Goal: Check status: Check status

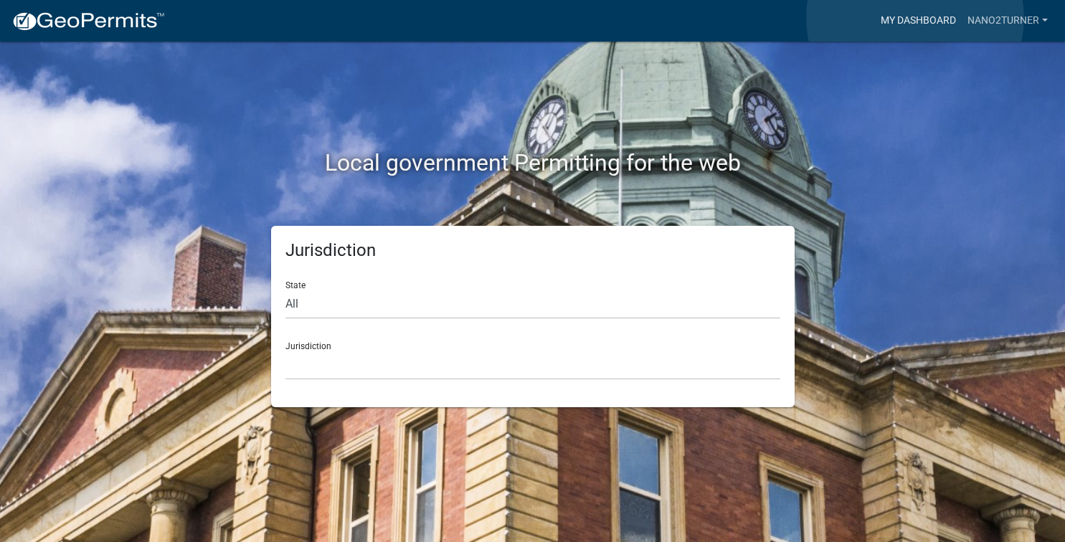
click at [915, 18] on link "My Dashboard" at bounding box center [918, 20] width 87 height 27
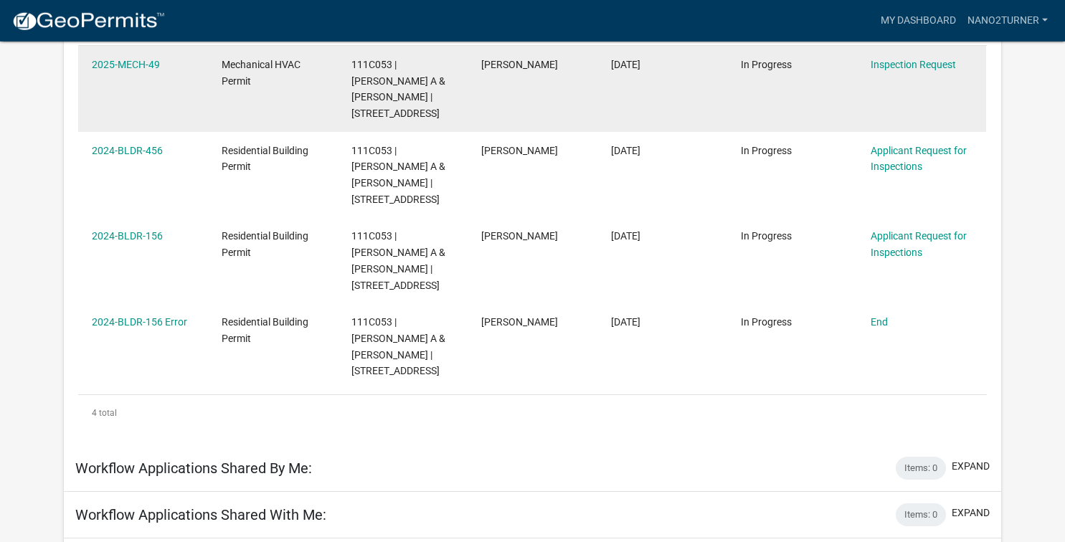
scroll to position [232, 0]
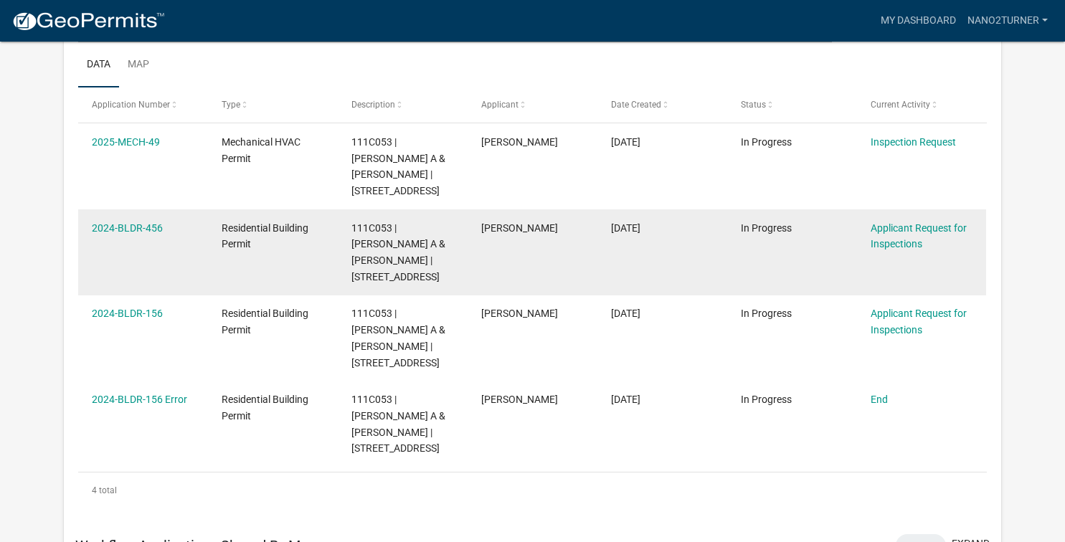
click at [163, 220] on div "2024-BLDR-456" at bounding box center [143, 228] width 102 height 16
click at [146, 222] on link "2024-BLDR-456" at bounding box center [127, 227] width 71 height 11
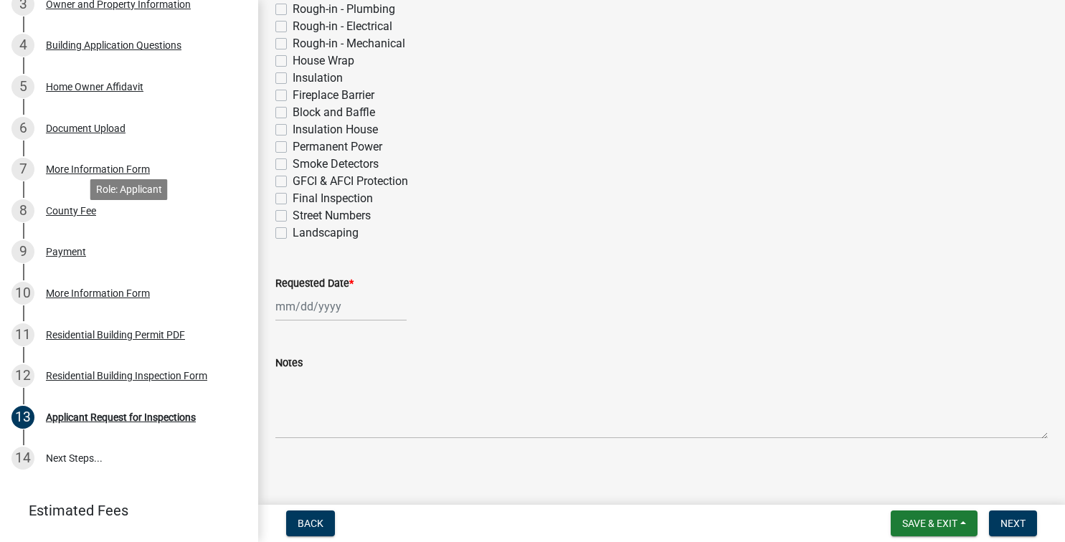
scroll to position [366, 0]
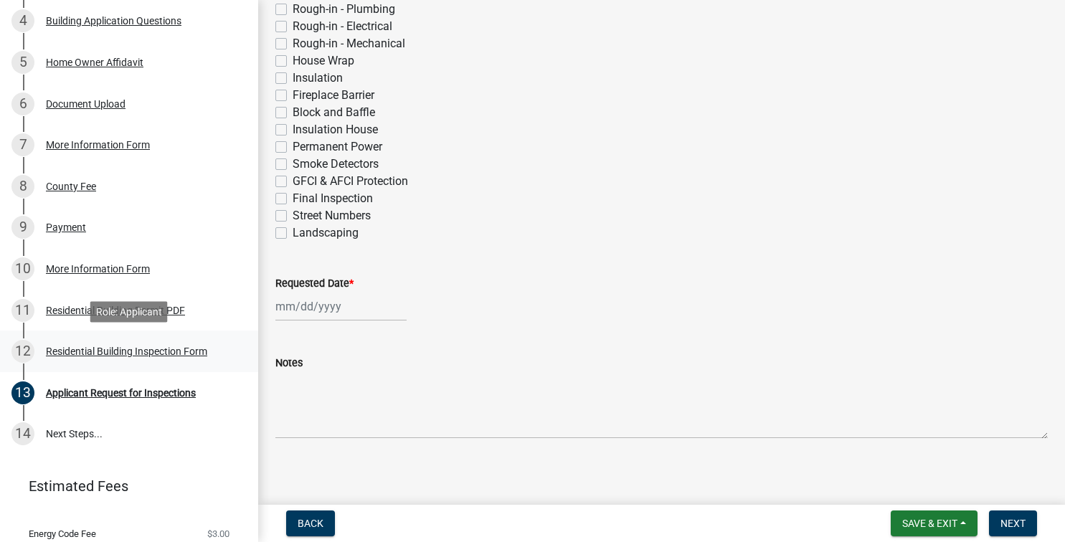
click at [143, 348] on div "Residential Building Inspection Form" at bounding box center [126, 351] width 161 height 10
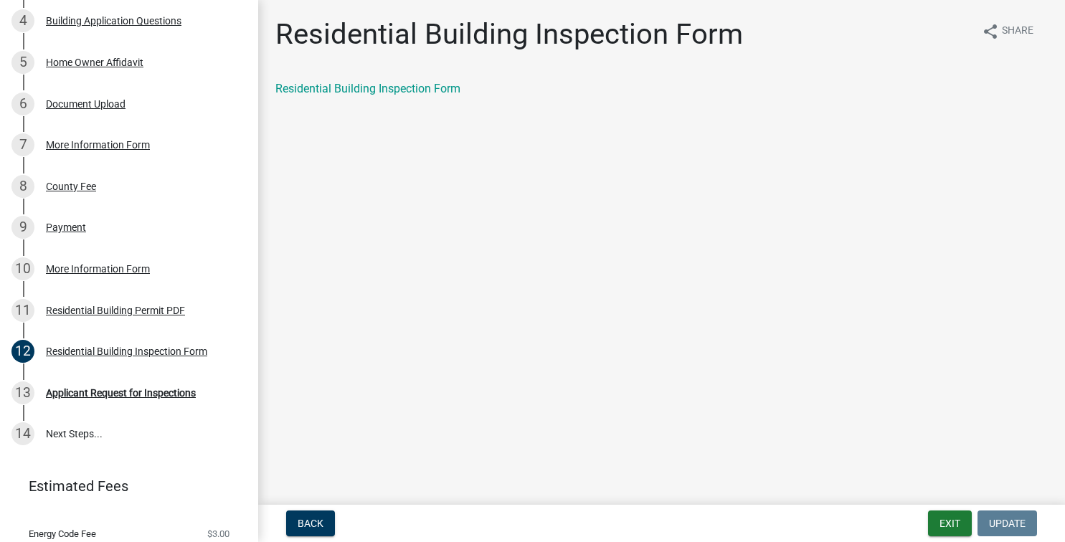
click at [1047, 0] on div at bounding box center [532, 0] width 1065 height 0
click at [1038, 0] on div at bounding box center [532, 0] width 1065 height 0
click at [310, 84] on link "Residential Building Inspection Form" at bounding box center [367, 89] width 185 height 14
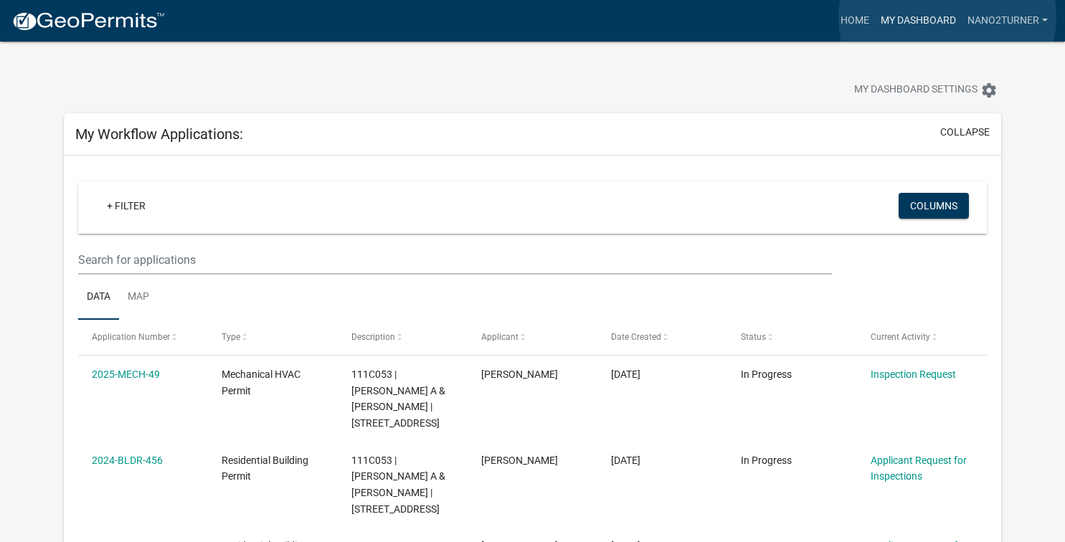
click at [947, 17] on link "My Dashboard" at bounding box center [918, 20] width 87 height 27
click at [1035, 19] on link "nano2turner" at bounding box center [1007, 20] width 92 height 27
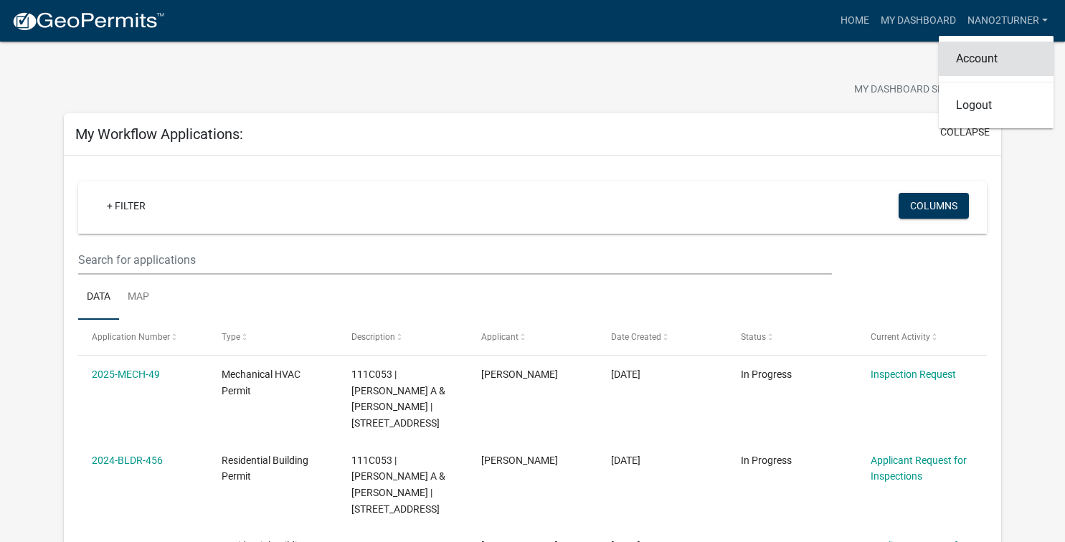
click at [974, 50] on link "Account" at bounding box center [995, 59] width 115 height 34
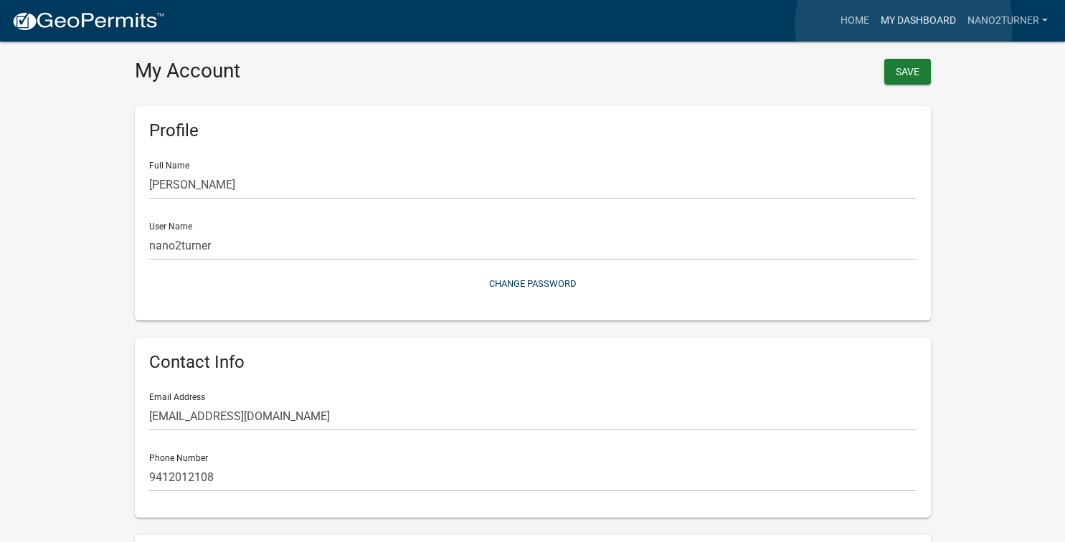
click at [903, 25] on link "My Dashboard" at bounding box center [918, 20] width 87 height 27
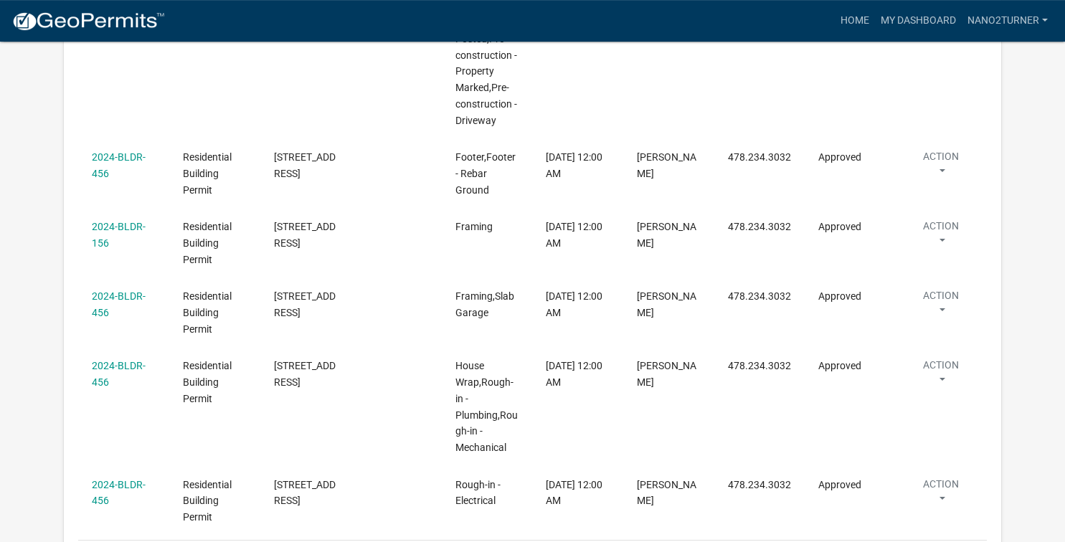
scroll to position [2478, 0]
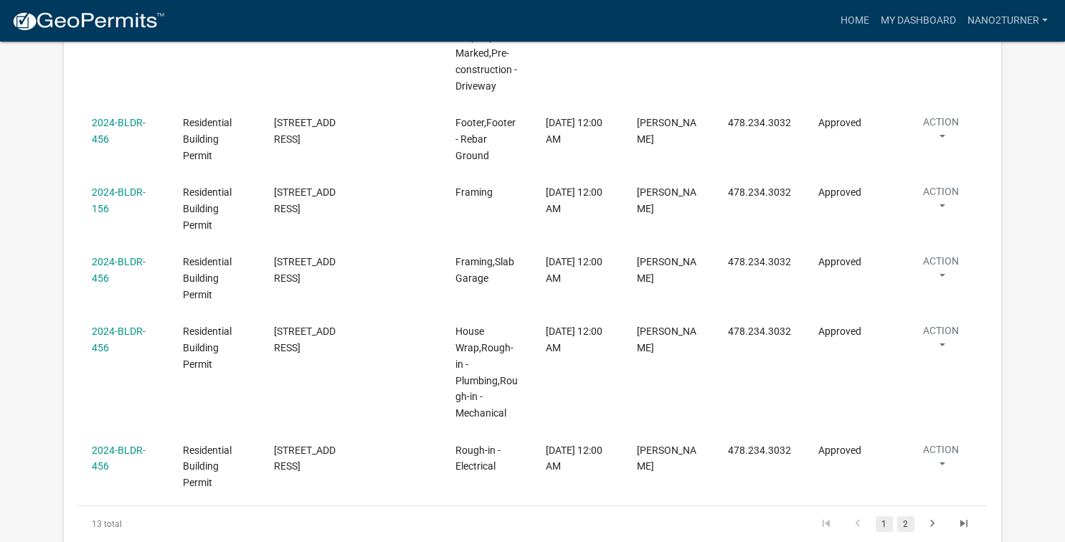
click at [909, 516] on link "2" at bounding box center [905, 524] width 17 height 16
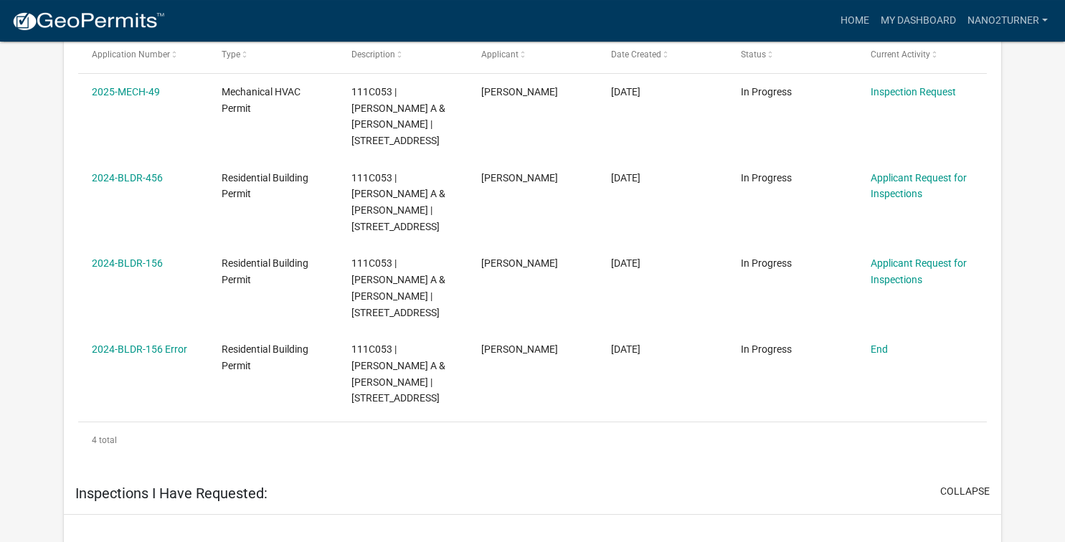
scroll to position [1016, 0]
